Goal: Book appointment/travel/reservation

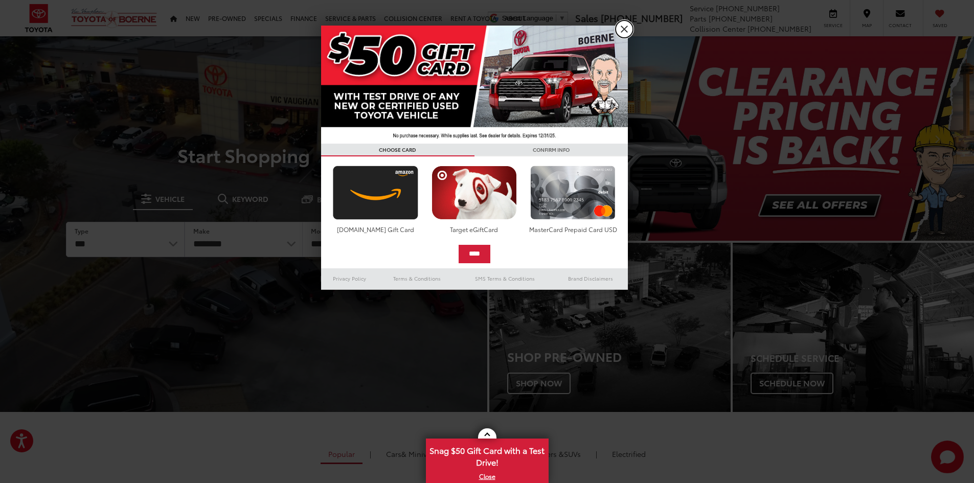
click at [624, 28] on link "X" at bounding box center [623, 28] width 17 height 17
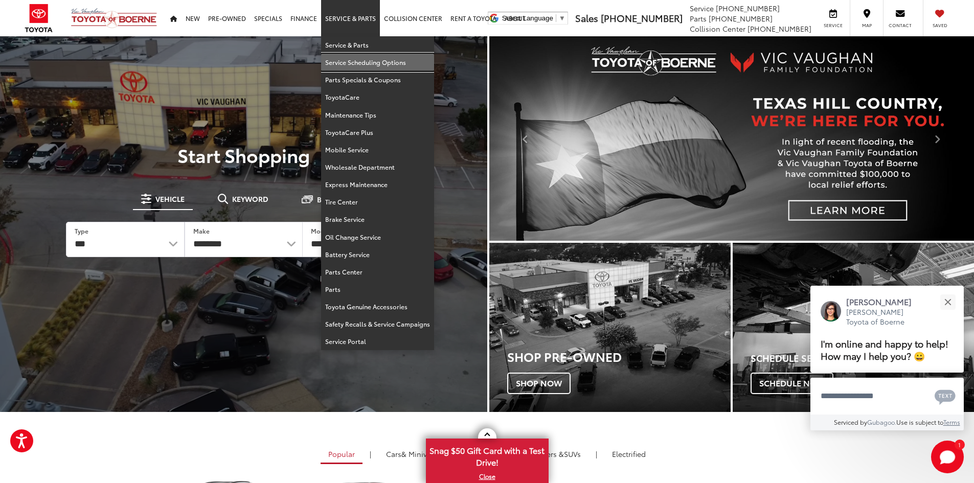
click at [352, 63] on link "Service Scheduling Options" at bounding box center [377, 62] width 113 height 17
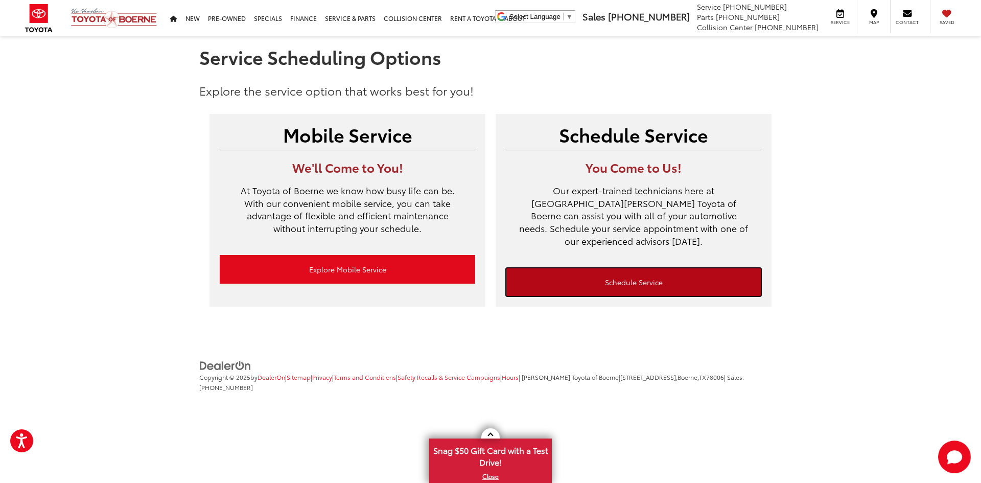
click at [630, 268] on link "Schedule Service" at bounding box center [634, 282] width 256 height 29
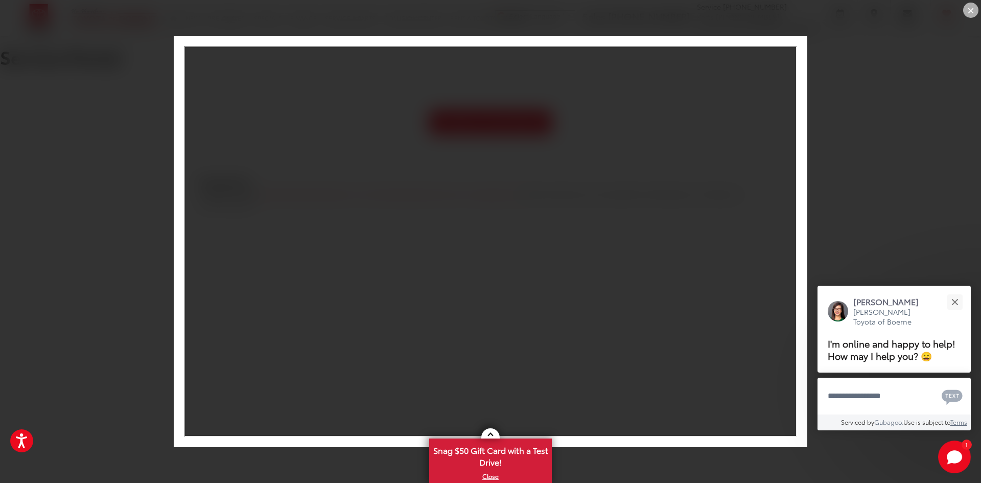
click at [971, 7] on div "×" at bounding box center [970, 10] width 15 height 15
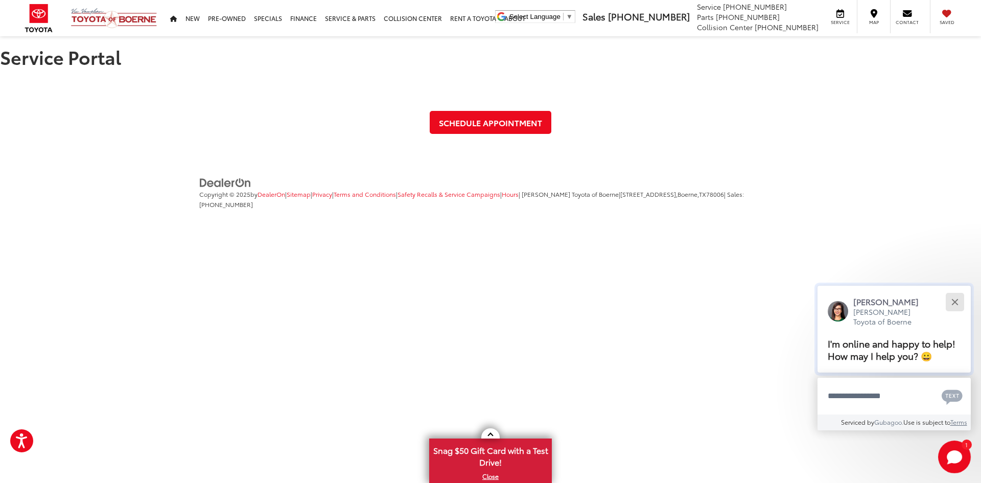
click at [953, 302] on button "Close" at bounding box center [955, 302] width 22 height 22
